Goal: Task Accomplishment & Management: Manage account settings

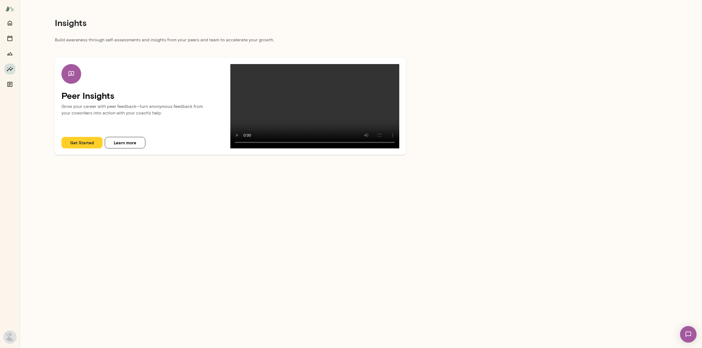
click at [9, 342] on img at bounding box center [9, 337] width 13 height 13
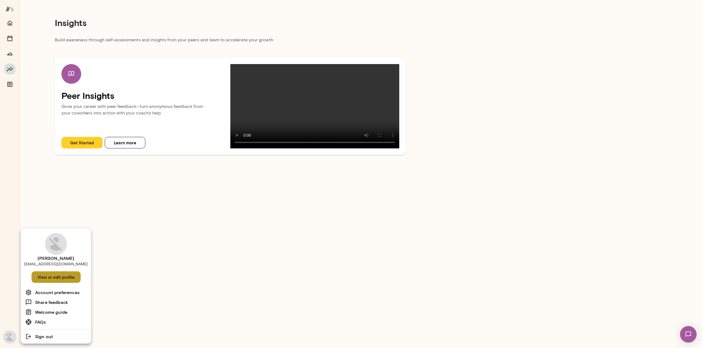
click at [49, 278] on button "View or edit profile" at bounding box center [56, 278] width 49 height 12
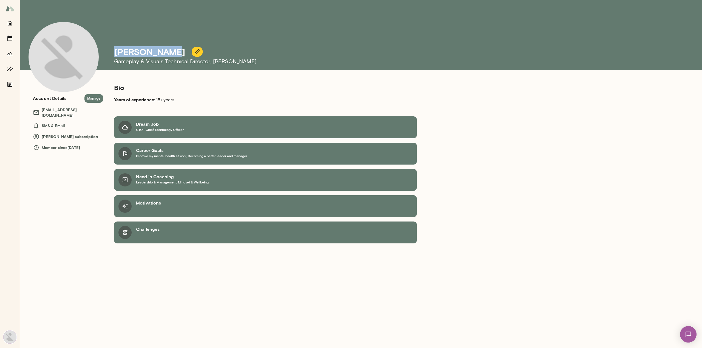
drag, startPoint x: 171, startPoint y: 52, endPoint x: 115, endPoint y: 53, distance: 55.4
click at [115, 53] on h4 "[PERSON_NAME]" at bounding box center [149, 52] width 71 height 10
copy h4 "[PERSON_NAME]"
click at [81, 110] on h6 "[EMAIL_ADDRESS][DOMAIN_NAME]" at bounding box center [68, 112] width 70 height 11
copy h6 "[EMAIL_ADDRESS][DOMAIN_NAME]"
